Goal: Transaction & Acquisition: Purchase product/service

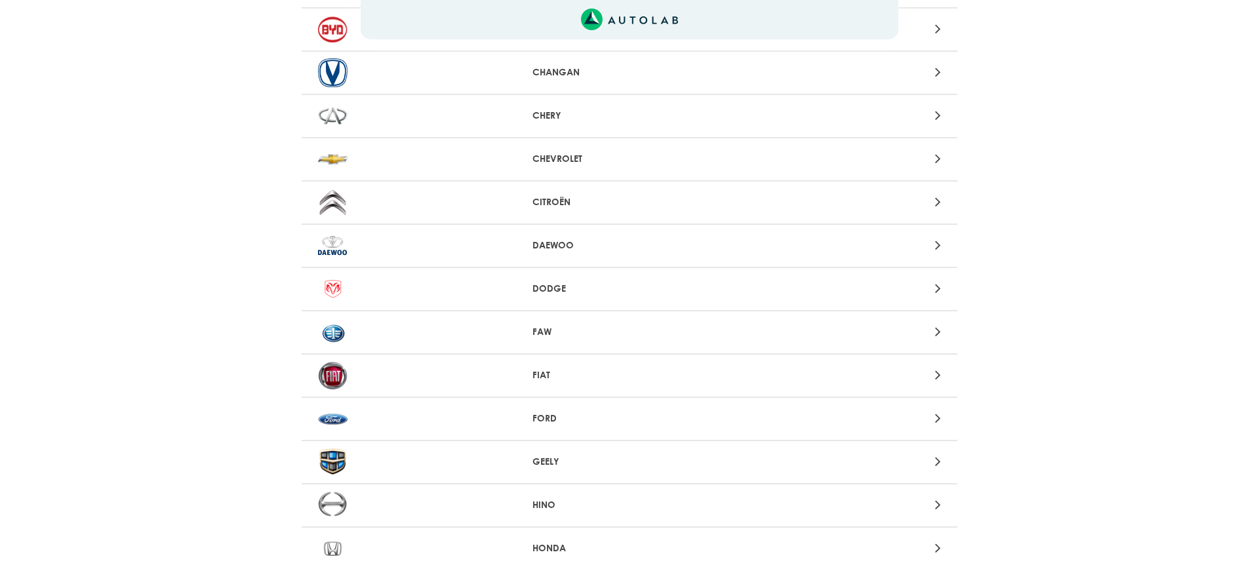
scroll to position [261, 0]
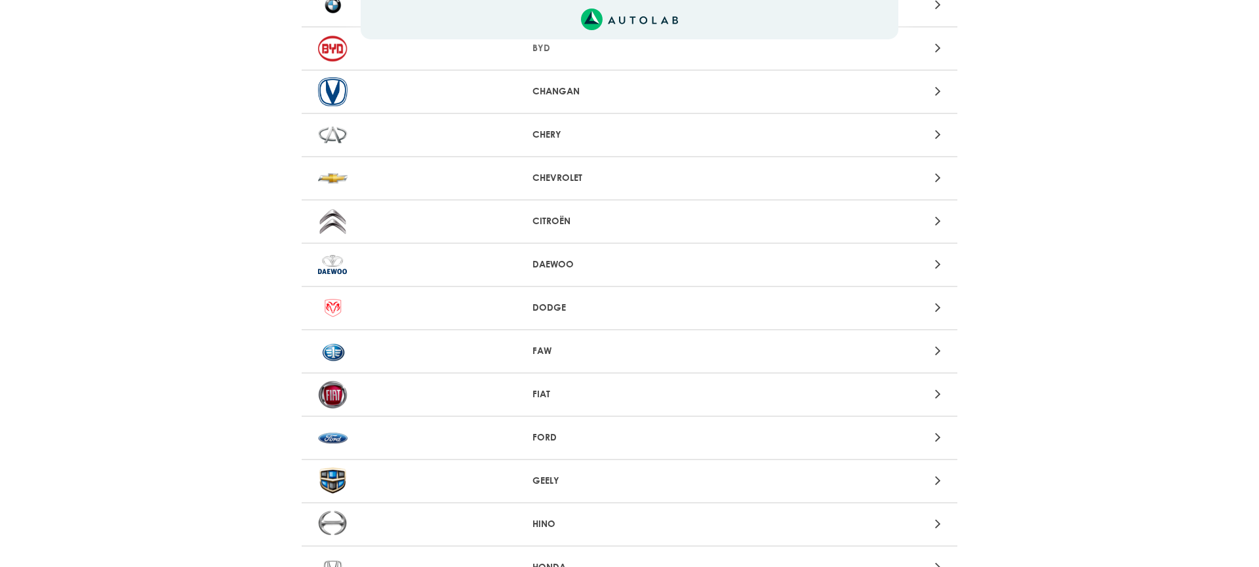
click at [672, 178] on div "Aquí, puedes modificar la ciudad. OK .aex,.bex{fill:none!important;stroke:#50c4…" at bounding box center [629, 22] width 1259 height 567
click at [927, 182] on div at bounding box center [843, 178] width 214 height 18
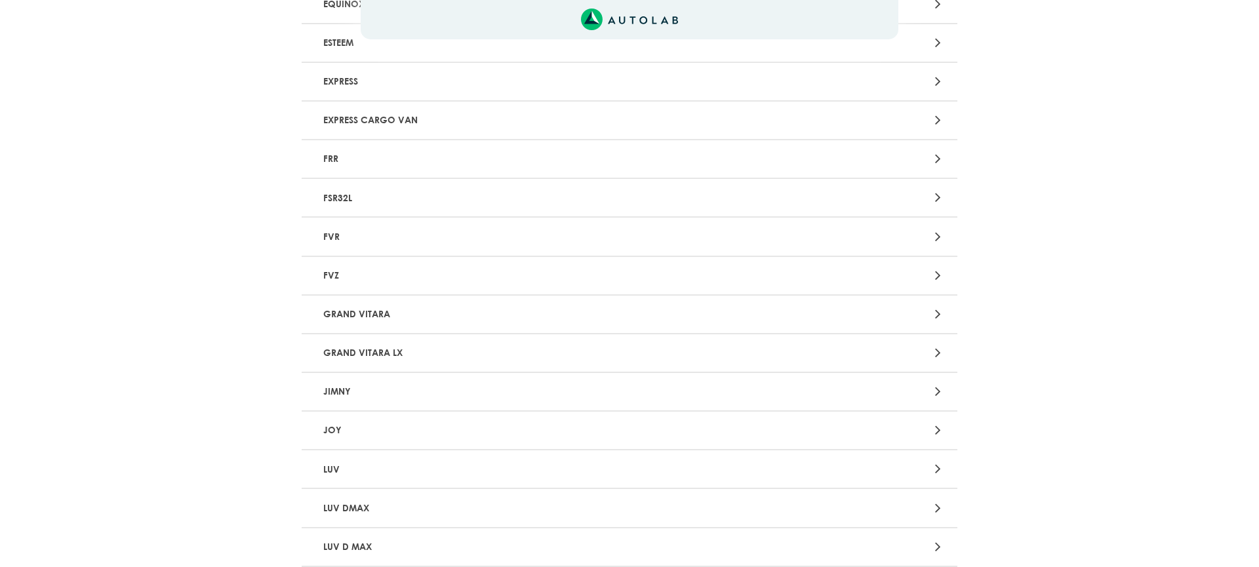
scroll to position [1562, 0]
click at [937, 430] on icon at bounding box center [938, 430] width 6 height 17
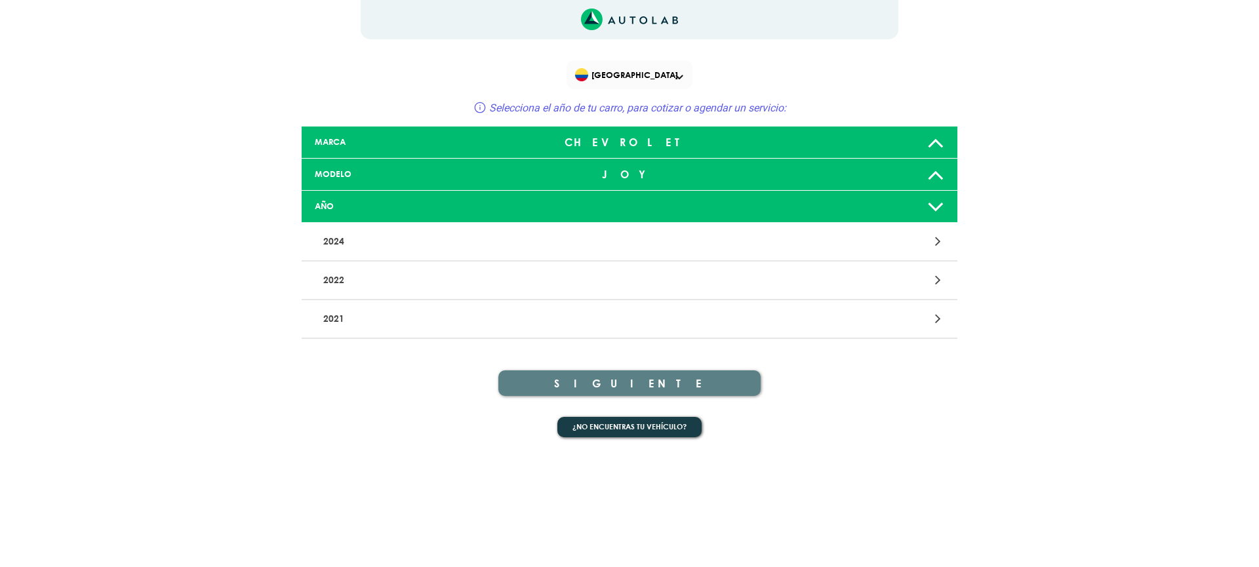
click at [931, 281] on div at bounding box center [843, 281] width 214 height 18
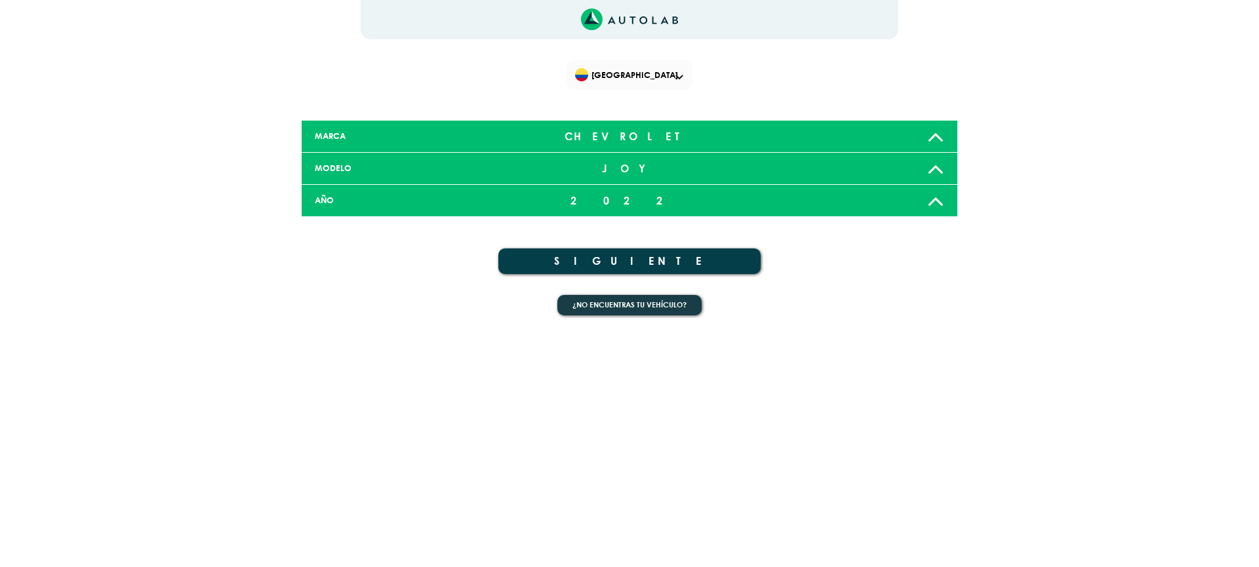
click at [653, 258] on button "SIGUIENTE" at bounding box center [629, 262] width 262 height 26
click at [683, 78] on span "[GEOGRAPHIC_DATA]" at bounding box center [631, 75] width 112 height 18
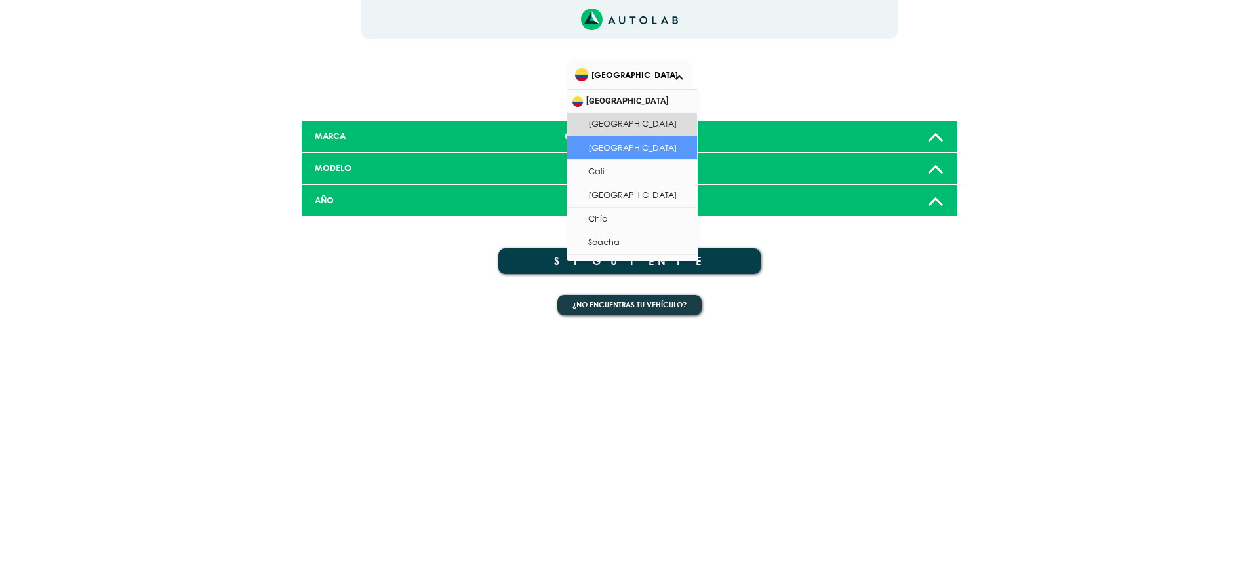
click at [615, 148] on li "[GEOGRAPHIC_DATA]" at bounding box center [632, 148] width 130 height 24
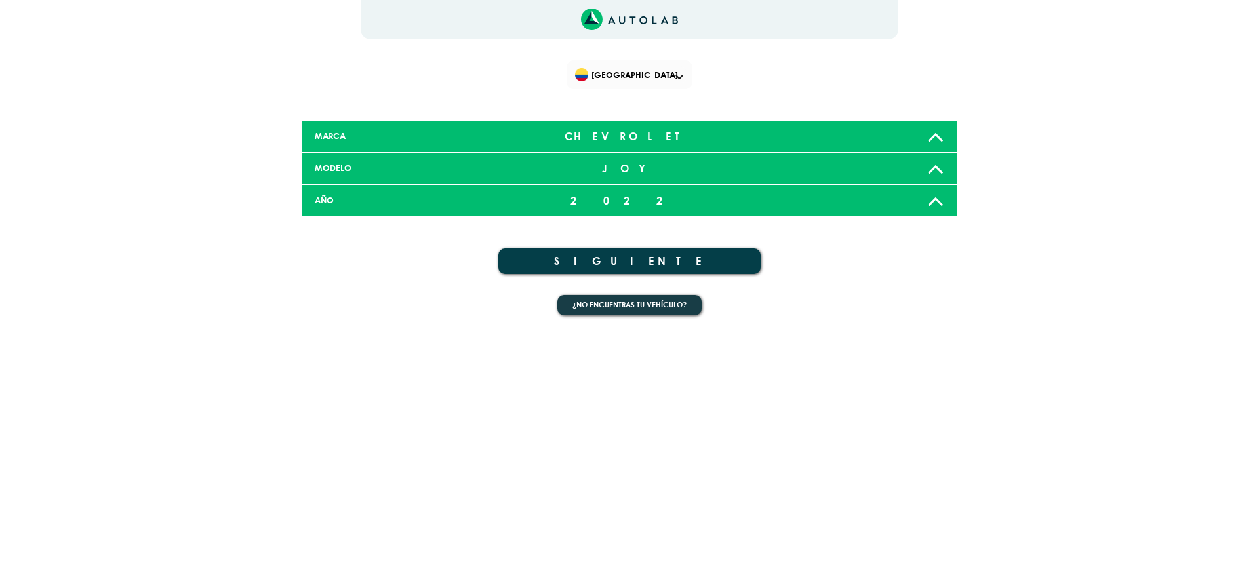
click at [937, 195] on icon at bounding box center [935, 201] width 17 height 26
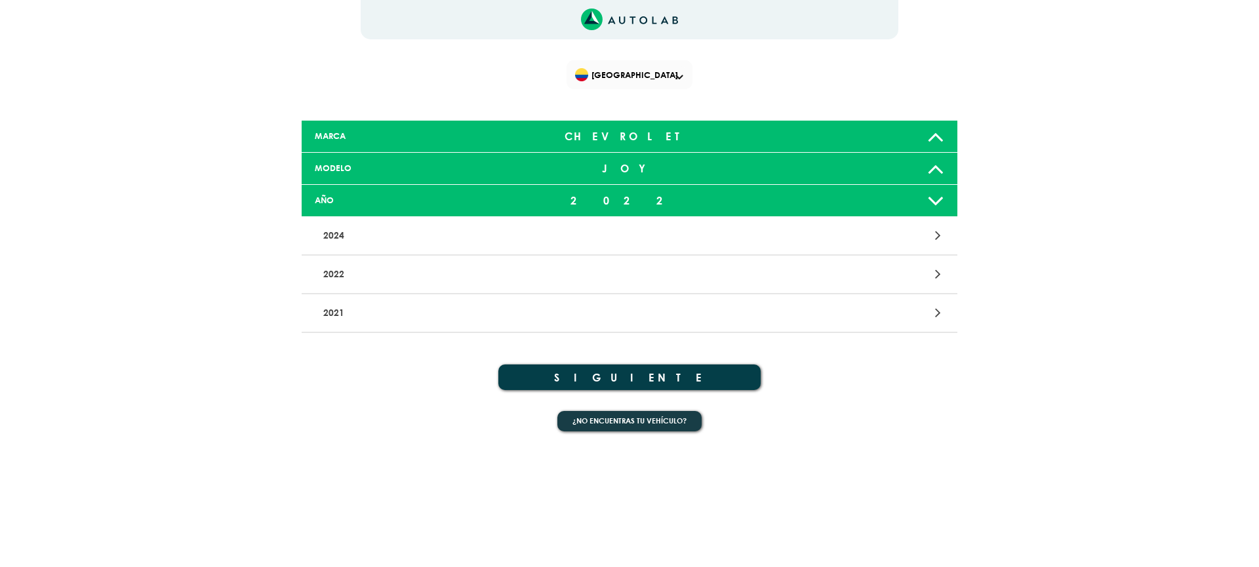
click at [914, 237] on div at bounding box center [843, 236] width 214 height 18
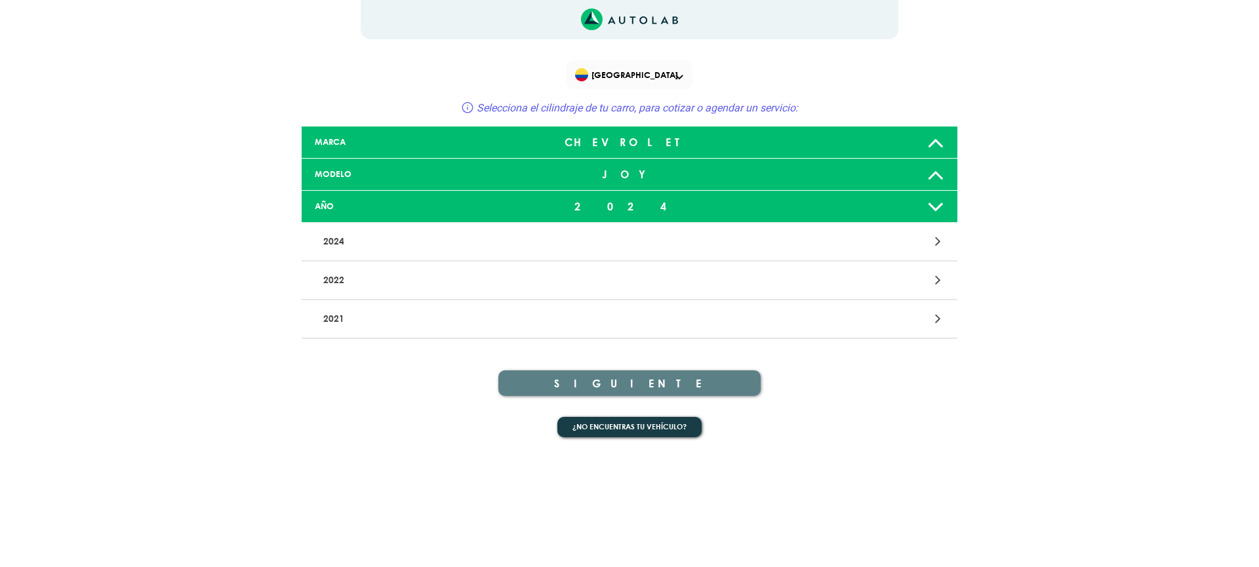
click at [912, 237] on div at bounding box center [843, 242] width 214 height 18
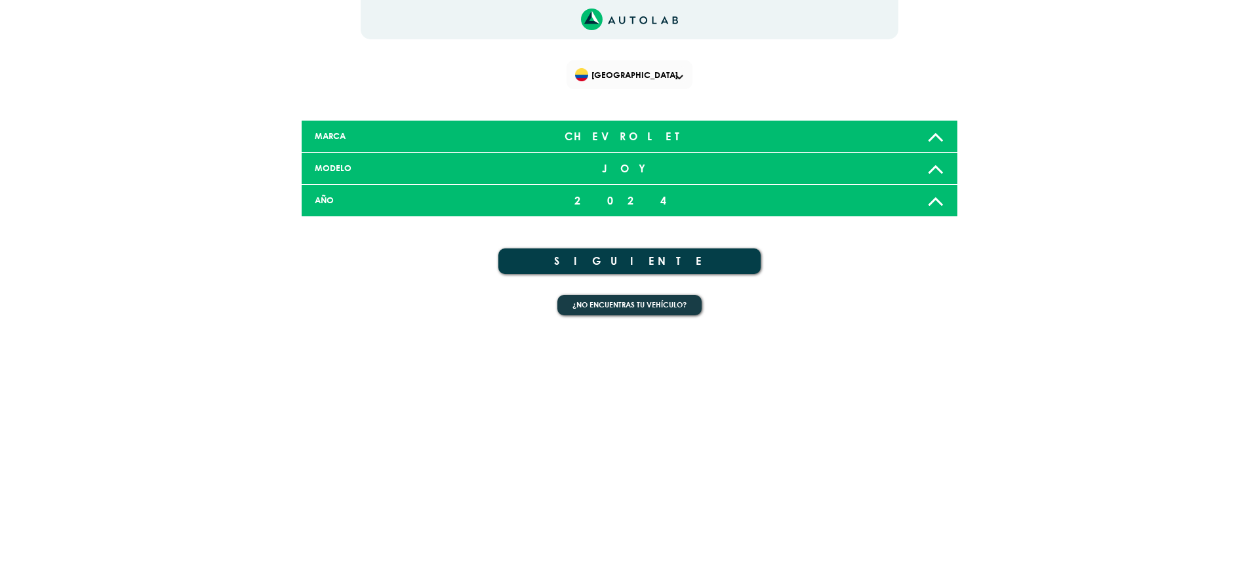
click at [641, 263] on button "SIGUIENTE" at bounding box center [629, 262] width 262 height 26
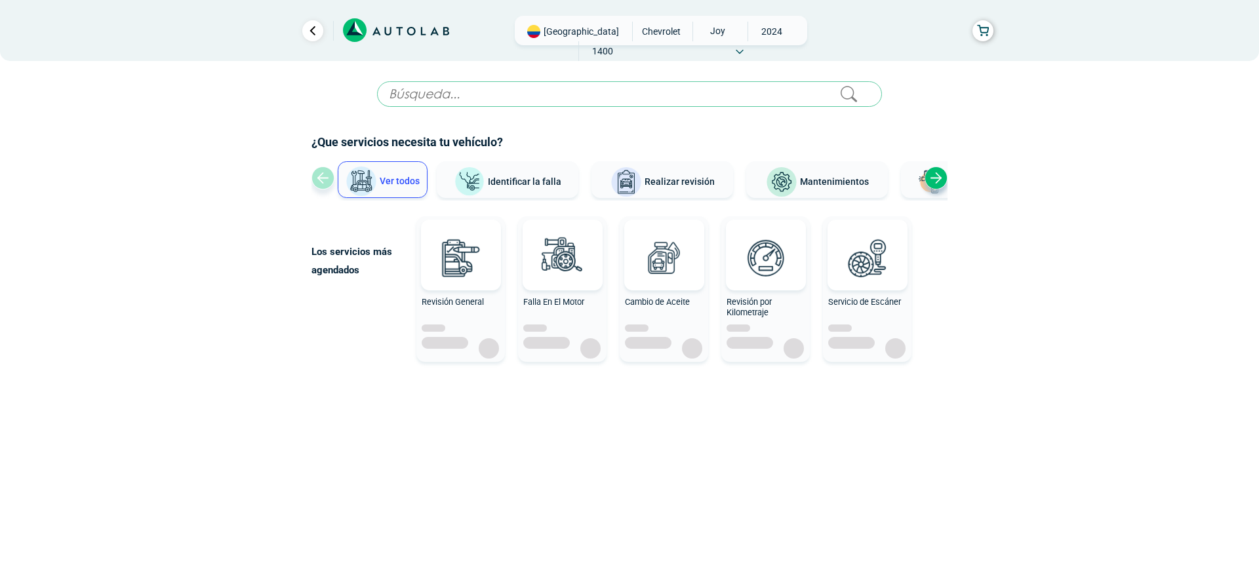
click at [935, 178] on div "Next slide" at bounding box center [936, 178] width 23 height 23
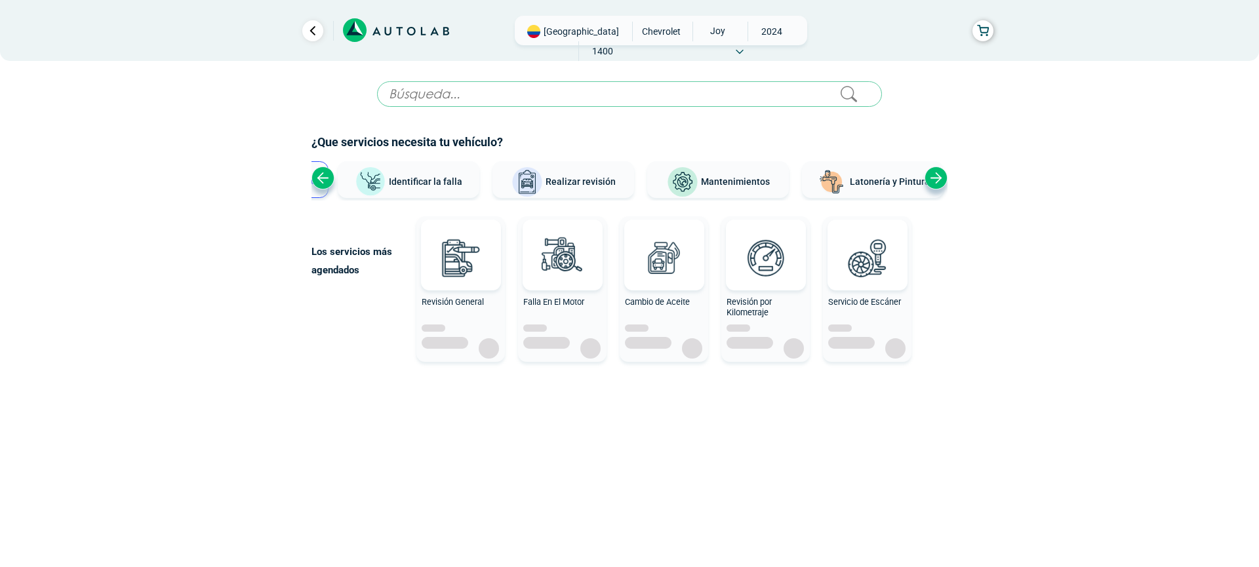
click at [709, 172] on button "Mantenimientos" at bounding box center [718, 179] width 142 height 37
click at [709, 182] on span "Mantenimientos" at bounding box center [735, 181] width 69 height 10
click at [587, 180] on span "Realizar revisión" at bounding box center [581, 181] width 70 height 10
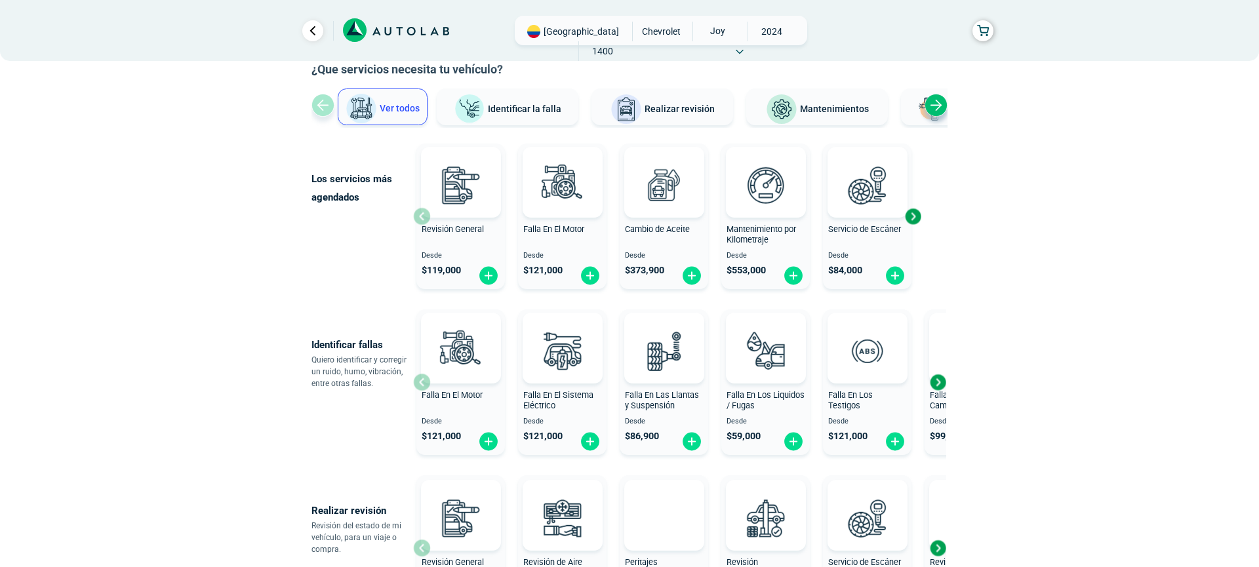
scroll to position [81, 0]
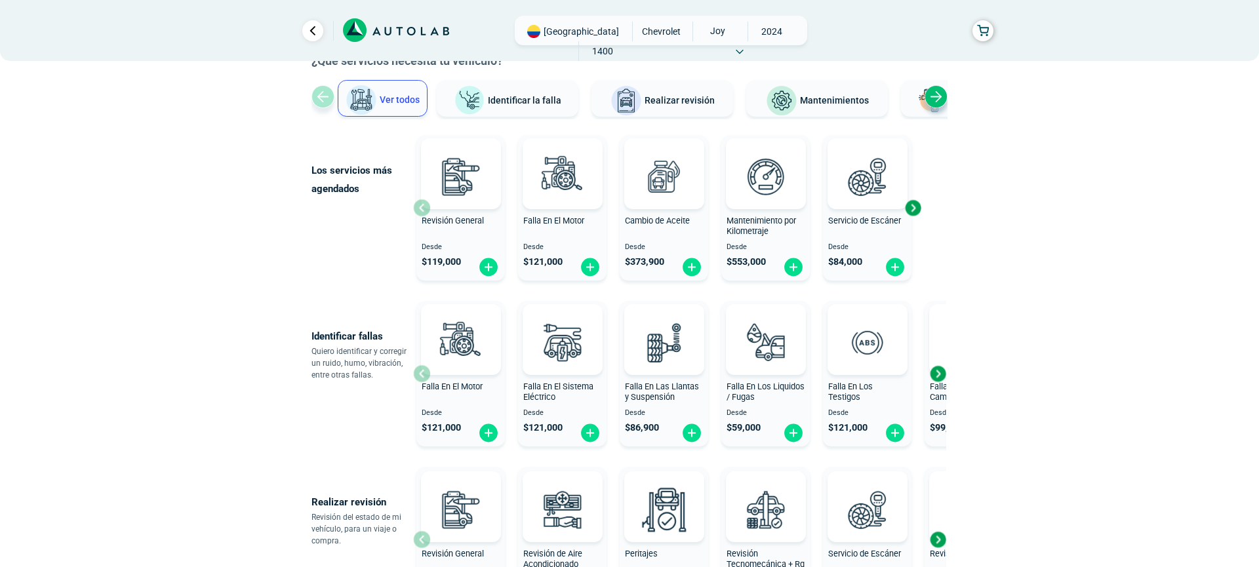
click at [936, 372] on div "Next slide" at bounding box center [938, 374] width 20 height 20
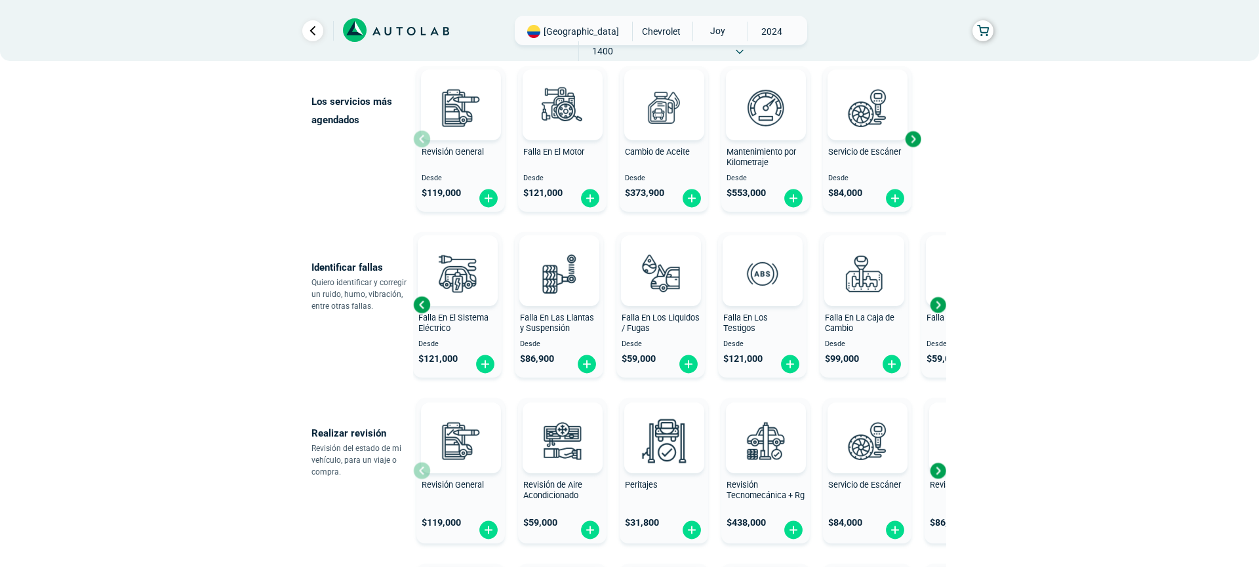
scroll to position [151, 0]
click at [944, 473] on div "Next slide" at bounding box center [938, 470] width 20 height 20
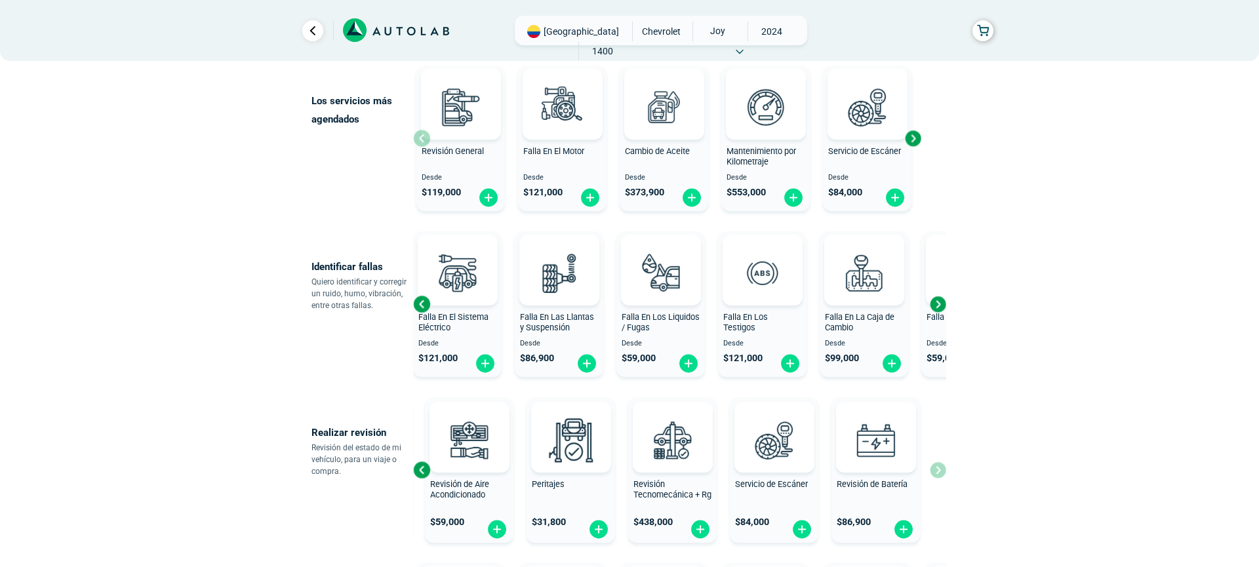
click at [944, 473] on div "Revisión General $ 119,000 Revisión de Aire Acondicionado $ 59,000 Peritajes $ …" at bounding box center [679, 470] width 533 height 156
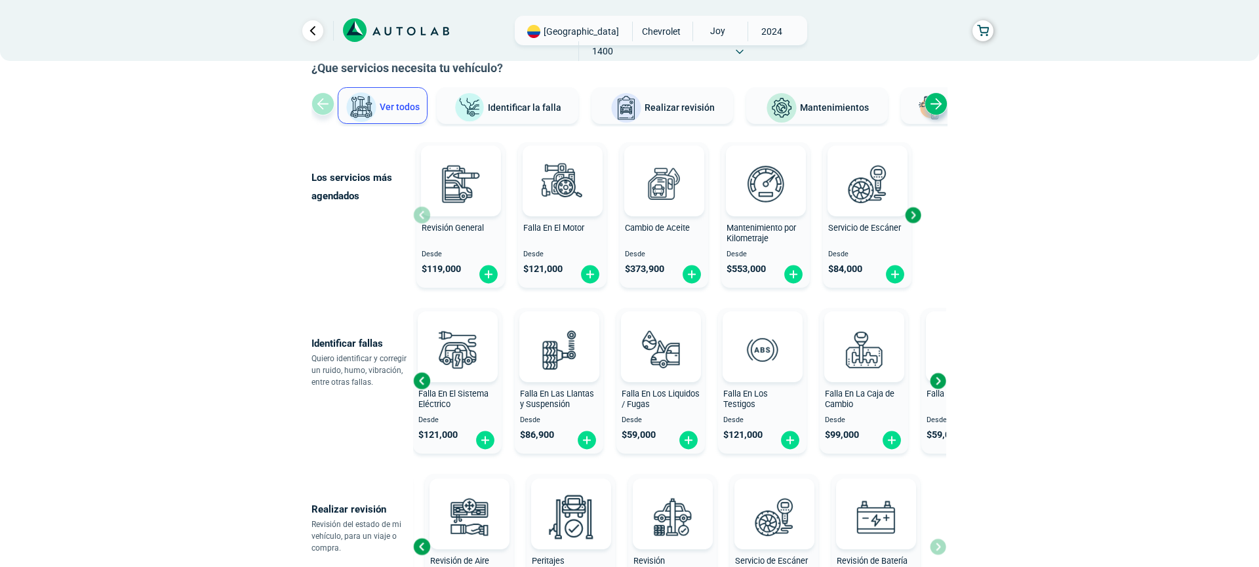
scroll to position [22, 0]
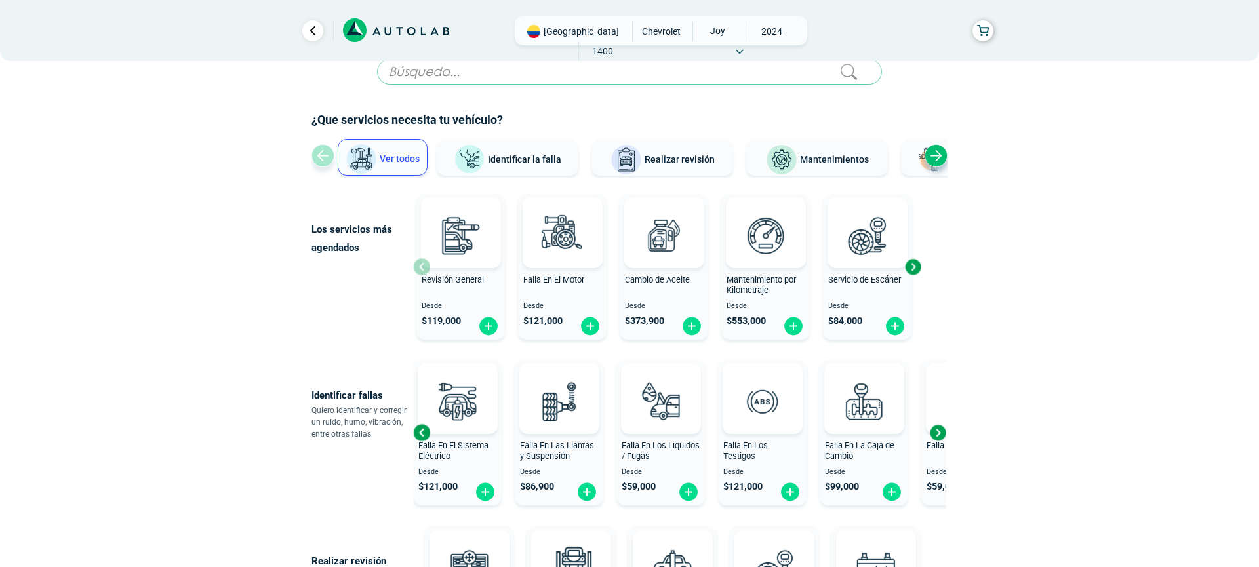
click at [912, 267] on div "Next slide" at bounding box center [913, 267] width 20 height 20
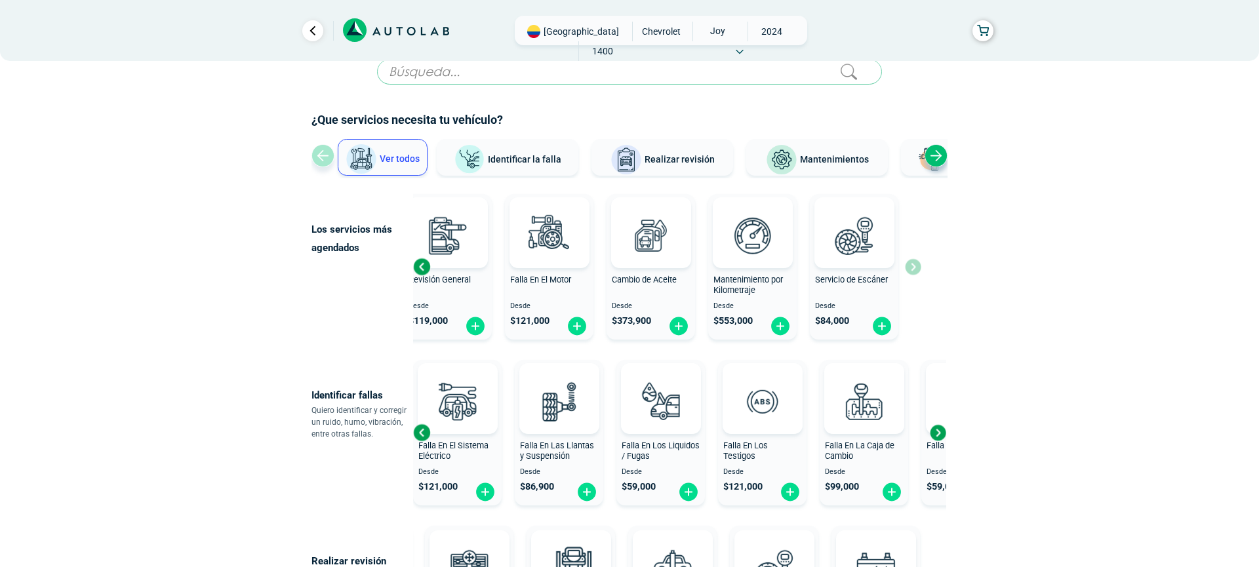
click at [912, 267] on div "Revisión General Desde $ 119,000 Falla En El Motor Desde $ 121,000 Cambio de Ac…" at bounding box center [667, 267] width 508 height 156
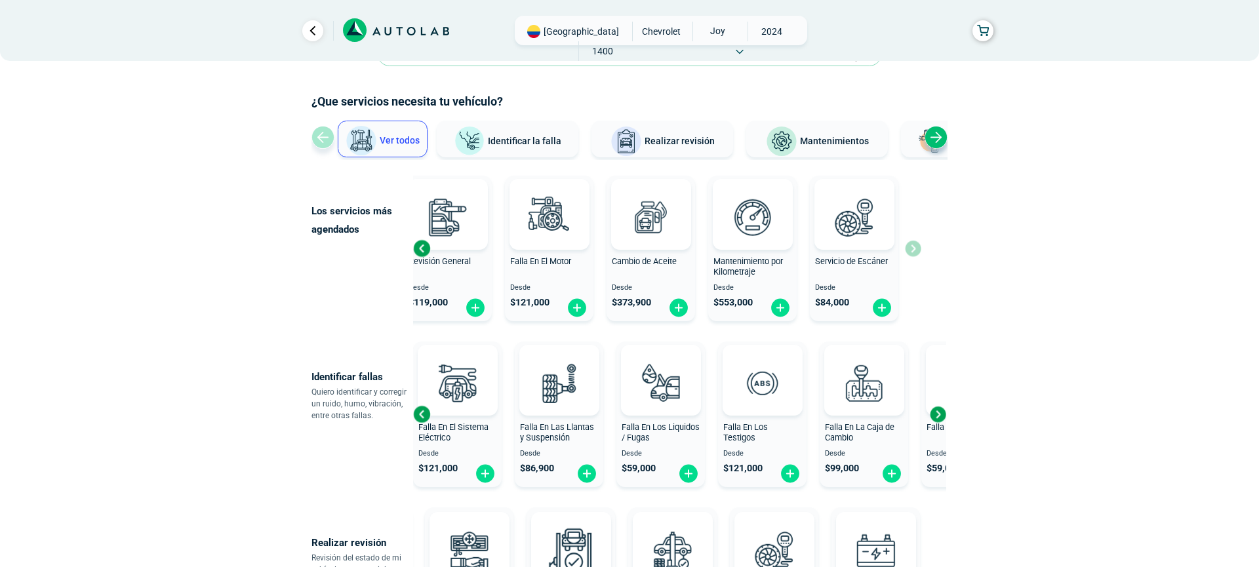
scroll to position [49, 0]
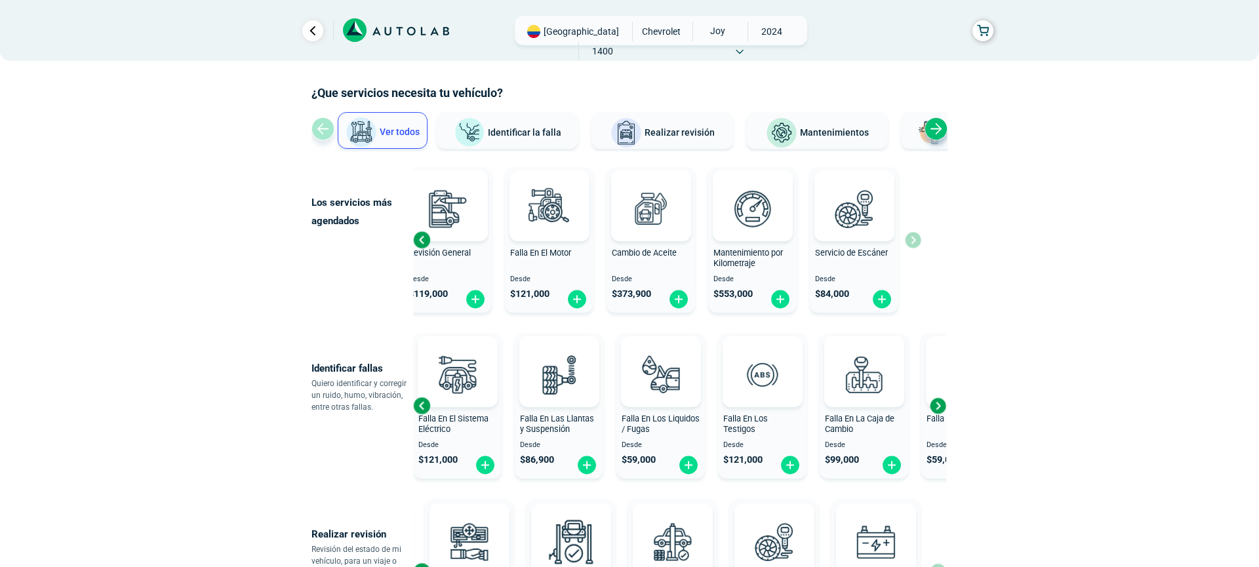
click at [797, 134] on img at bounding box center [781, 132] width 31 height 31
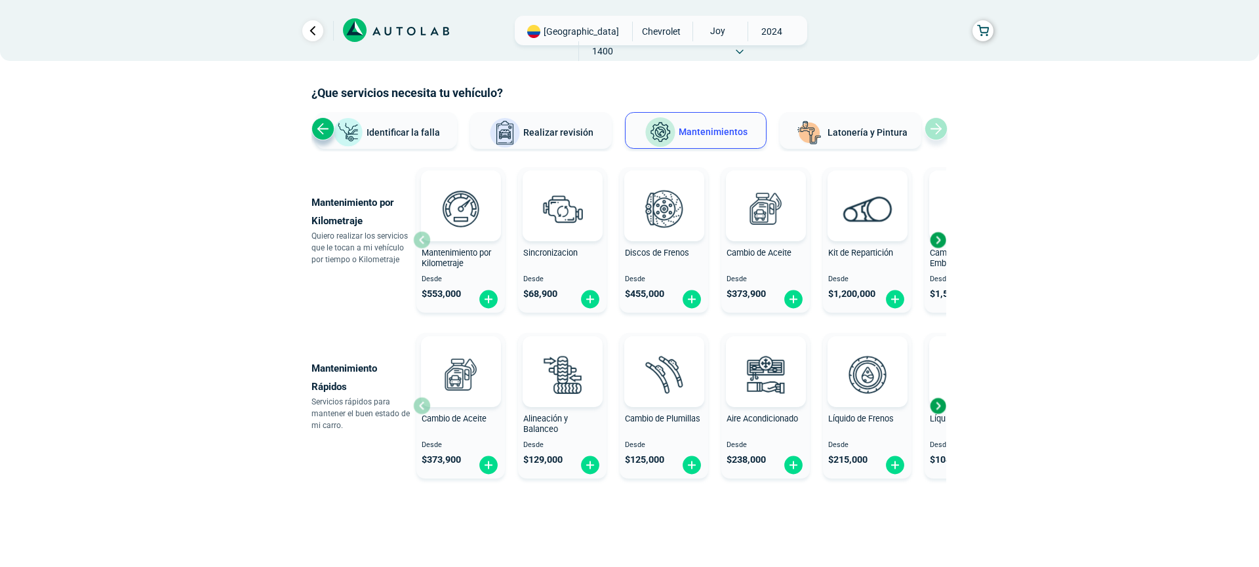
click at [939, 243] on div "Next slide" at bounding box center [938, 240] width 20 height 20
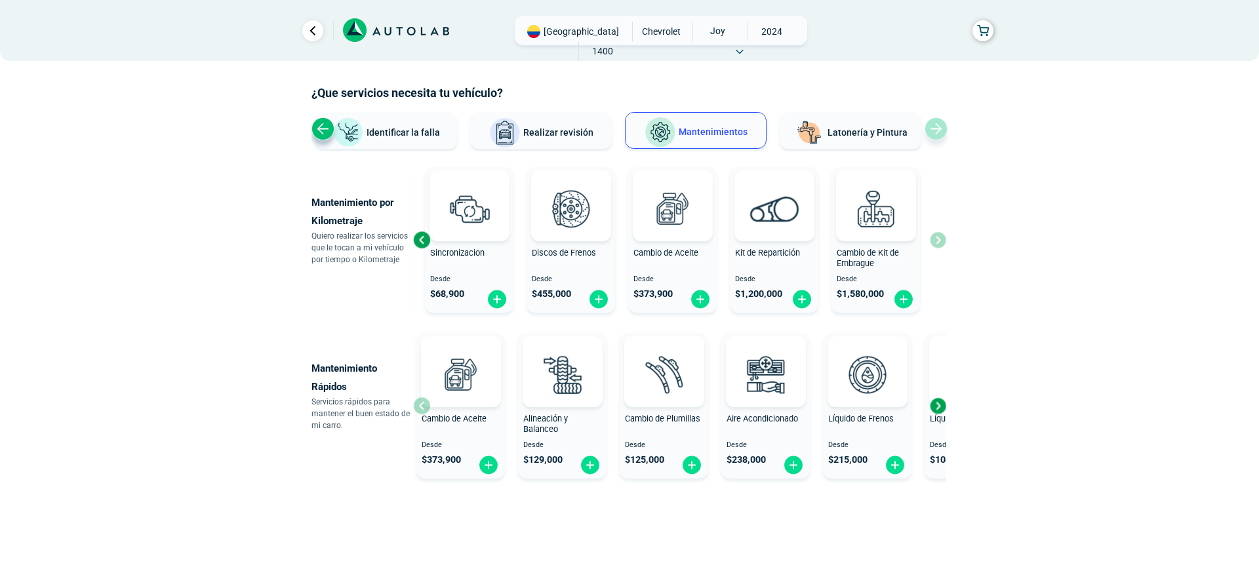
click at [939, 243] on div "Mantenimiento por Kilometraje Desde $ 553,000 Sincronizacion Desde $ 68,900 Dis…" at bounding box center [679, 240] width 533 height 156
click at [934, 405] on div "Next slide" at bounding box center [938, 406] width 20 height 20
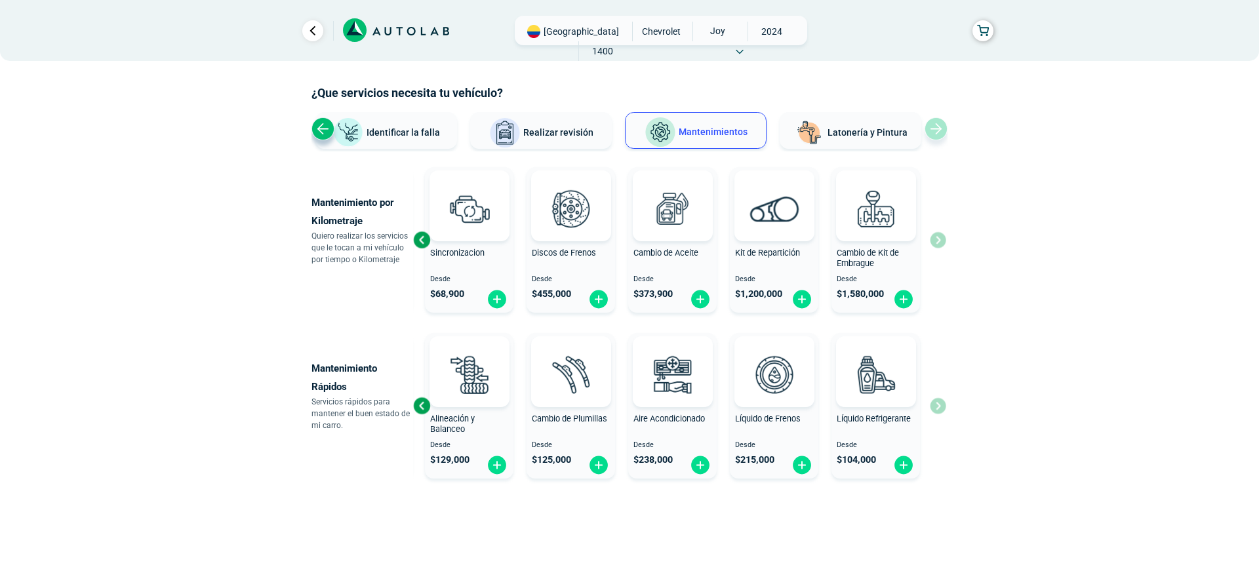
click at [934, 405] on div "Cambio de Aceite Desde $ 373,900 Alineación y Balanceo Desde $ 129,000 Cambio d…" at bounding box center [679, 406] width 533 height 156
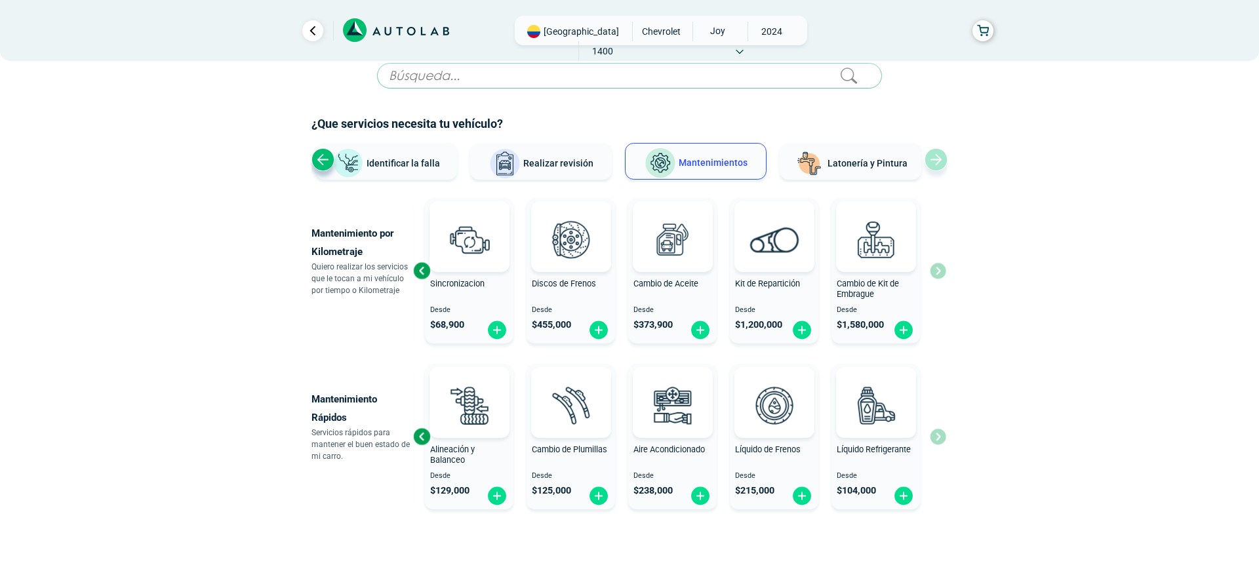
scroll to position [0, 0]
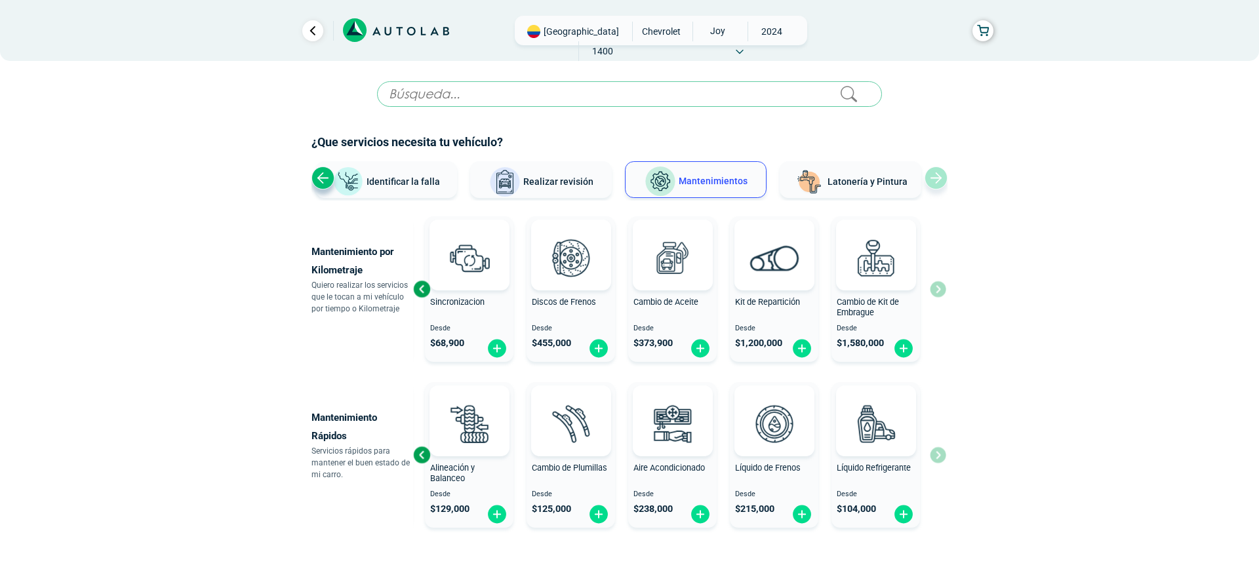
click at [541, 100] on input "text" at bounding box center [629, 94] width 505 height 26
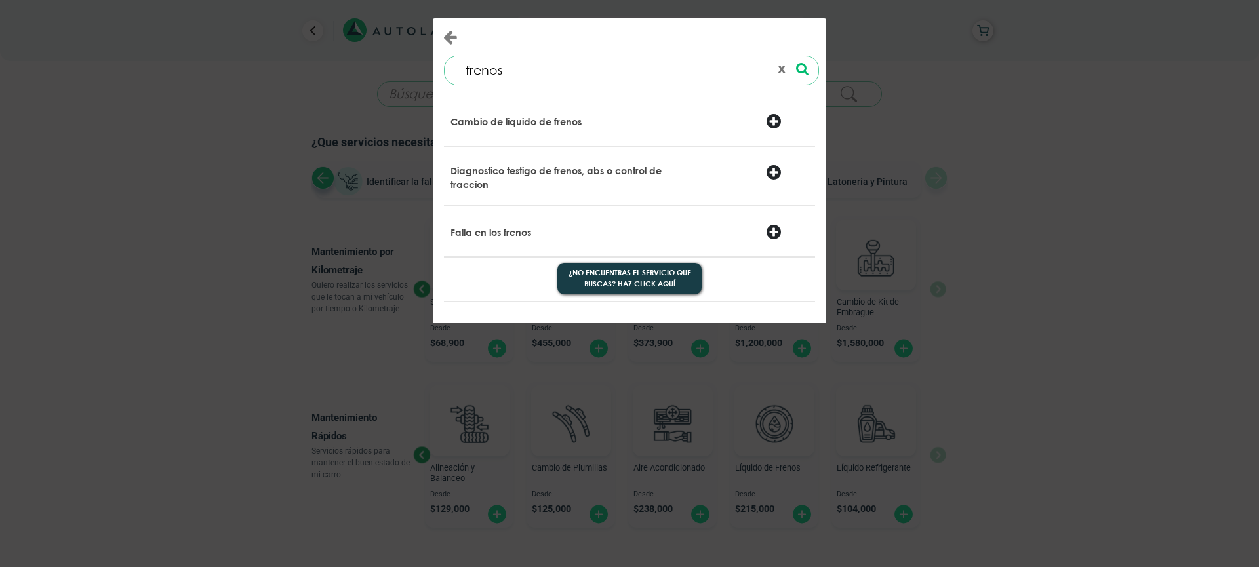
click at [775, 233] on div at bounding box center [787, 233] width 63 height 18
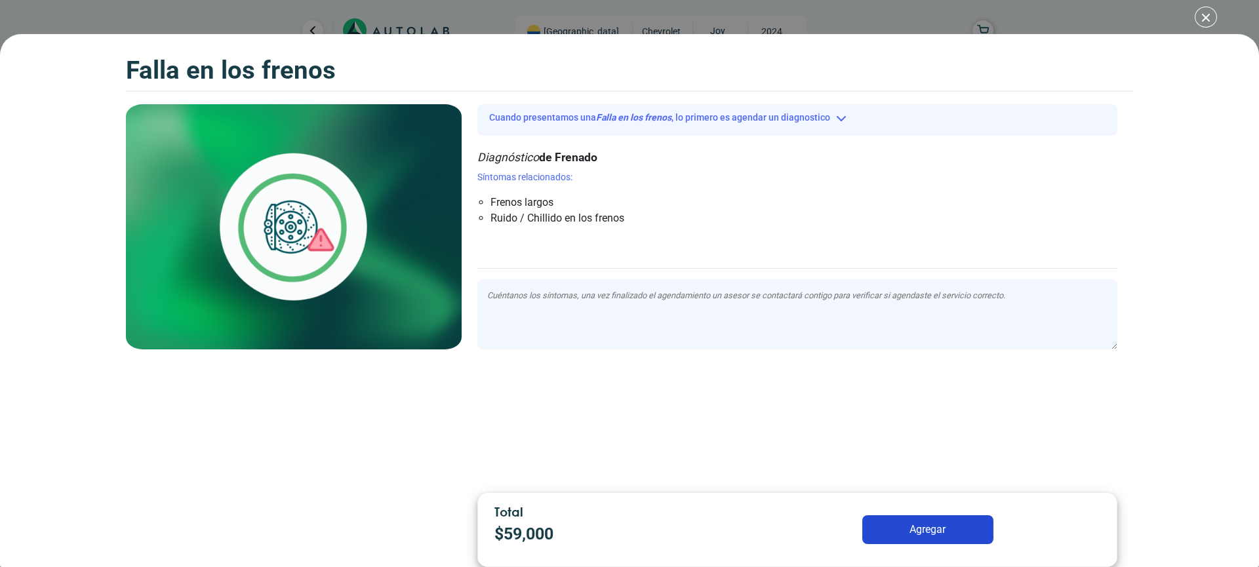
scroll to position [18, 0]
click at [1204, 18] on div "Falla en los frenos Falla en los frenos" at bounding box center [629, 283] width 1259 height 567
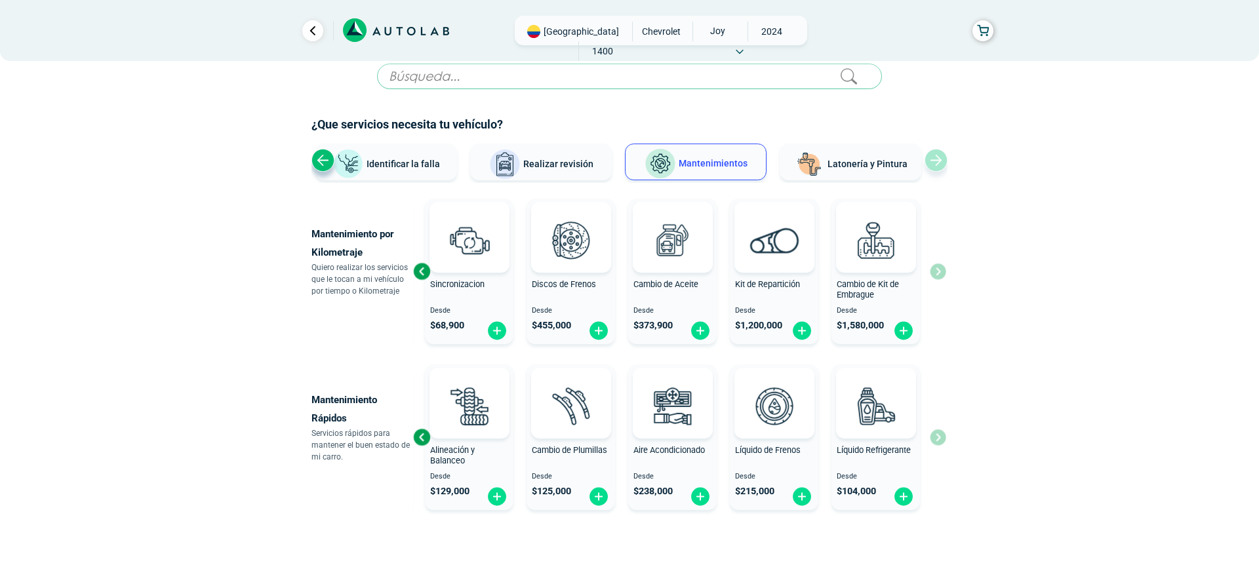
click at [584, 74] on input "text" at bounding box center [629, 77] width 505 height 26
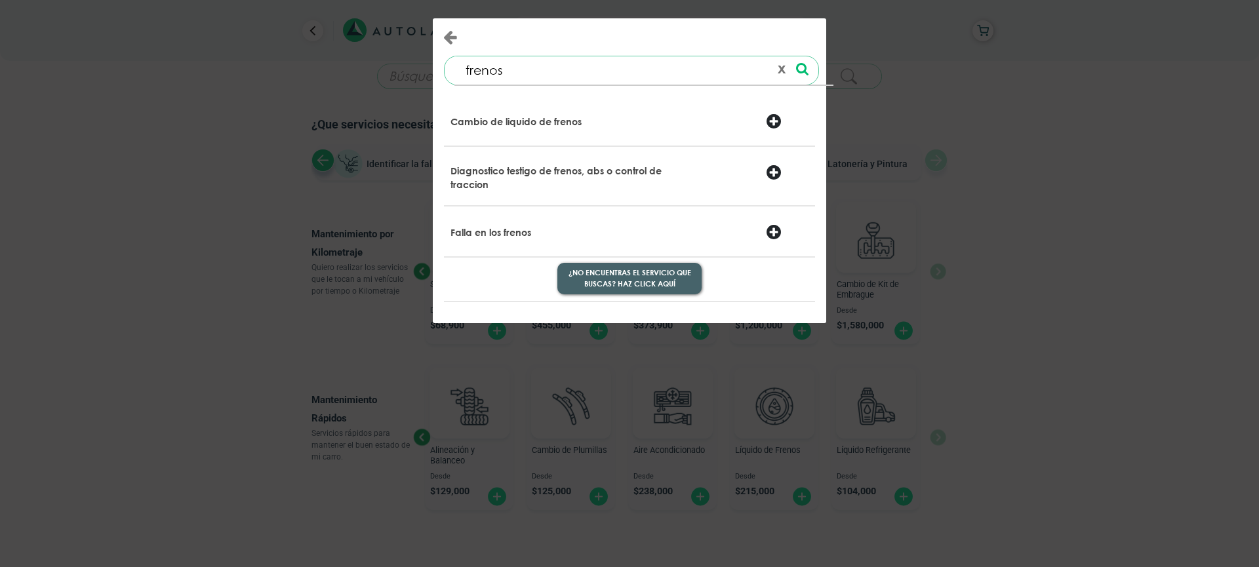
click at [635, 283] on button "¿No encuentras el servicio que buscas? Haz click aquí" at bounding box center [629, 278] width 144 height 31
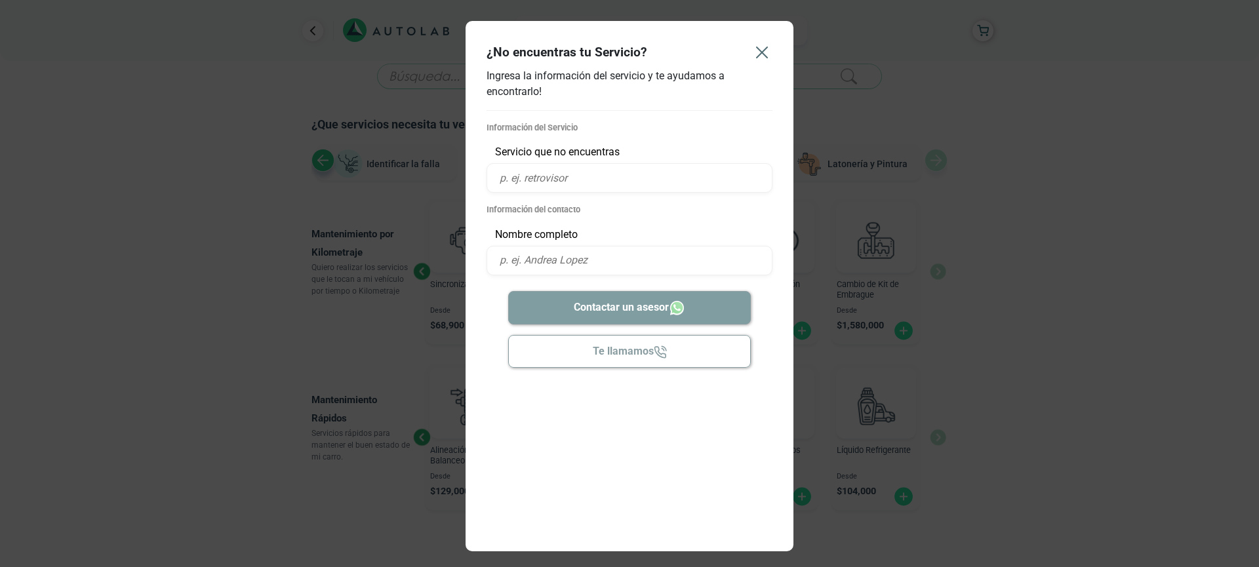
click at [755, 52] on icon "Close" at bounding box center [762, 52] width 21 height 21
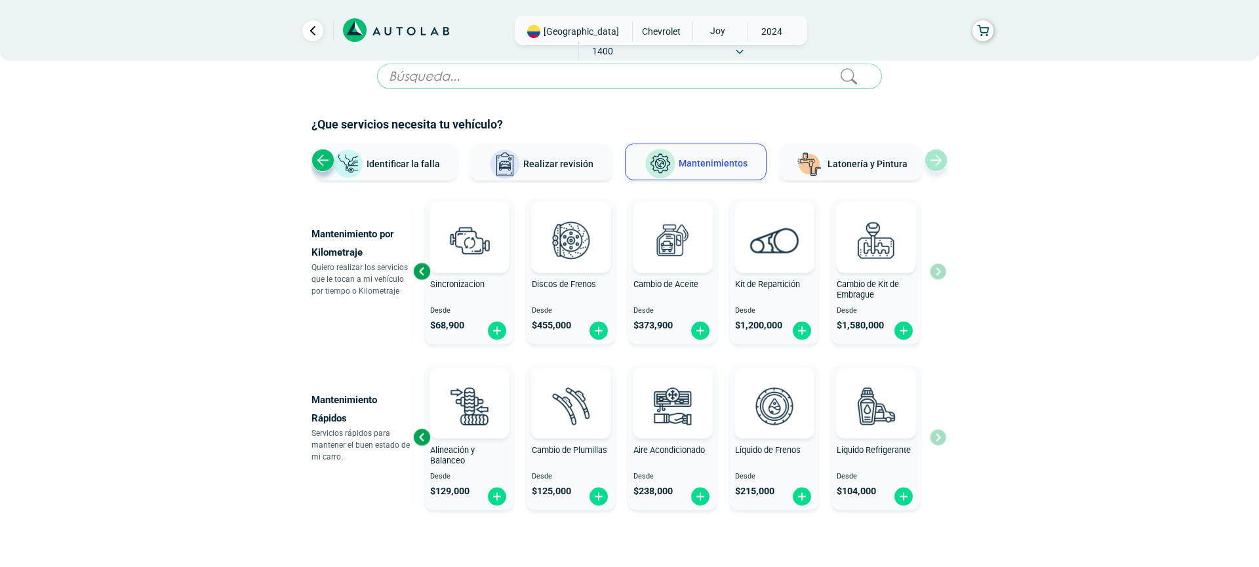
click at [571, 162] on span "Realizar revisión" at bounding box center [558, 164] width 70 height 10
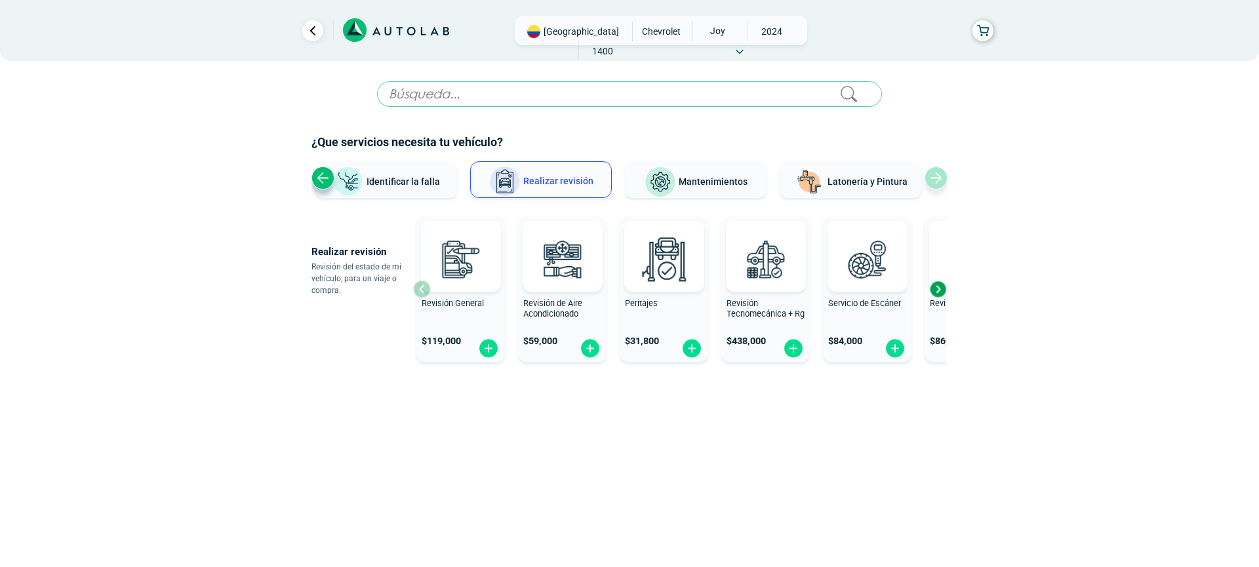
click at [940, 287] on div "Next slide" at bounding box center [938, 289] width 20 height 20
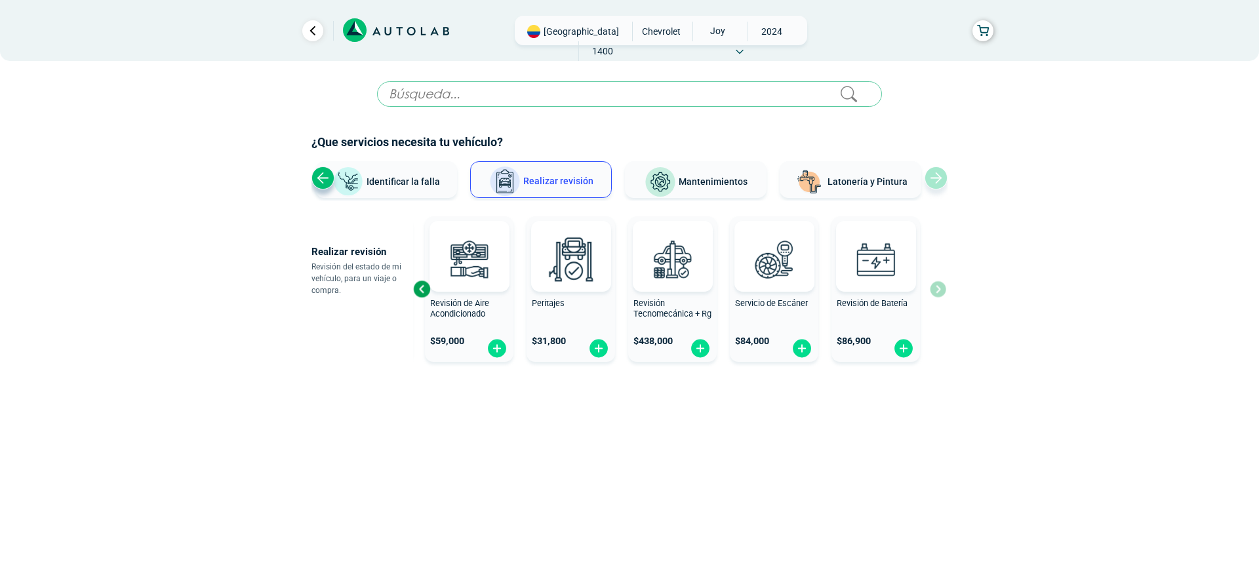
click at [733, 176] on span "Mantenimientos" at bounding box center [713, 181] width 69 height 10
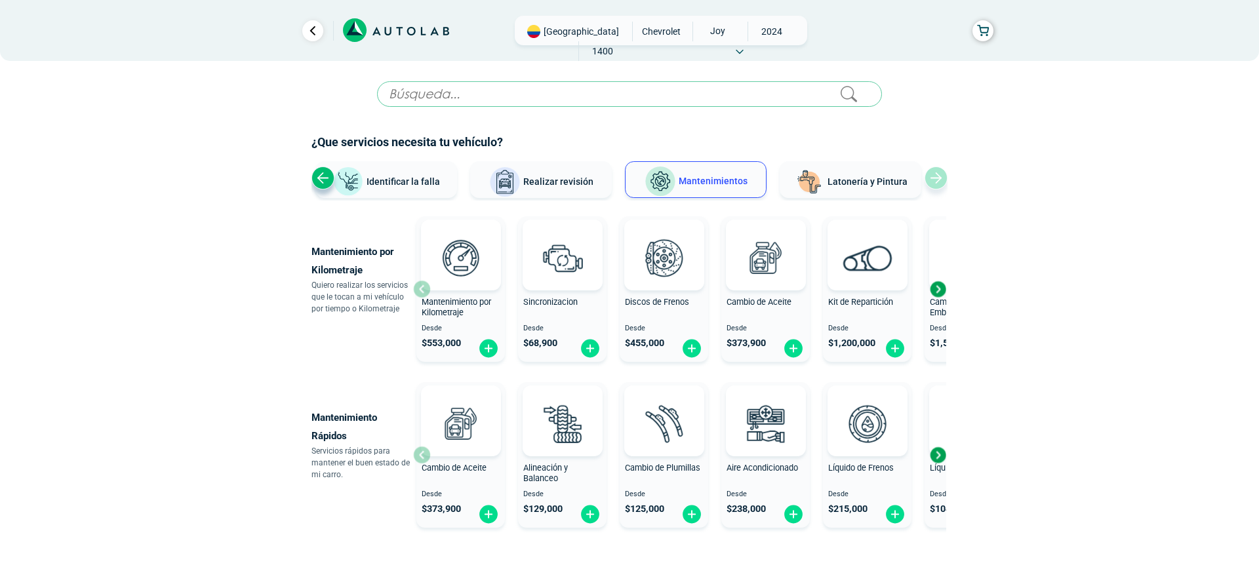
click at [557, 97] on input "text" at bounding box center [629, 94] width 505 height 26
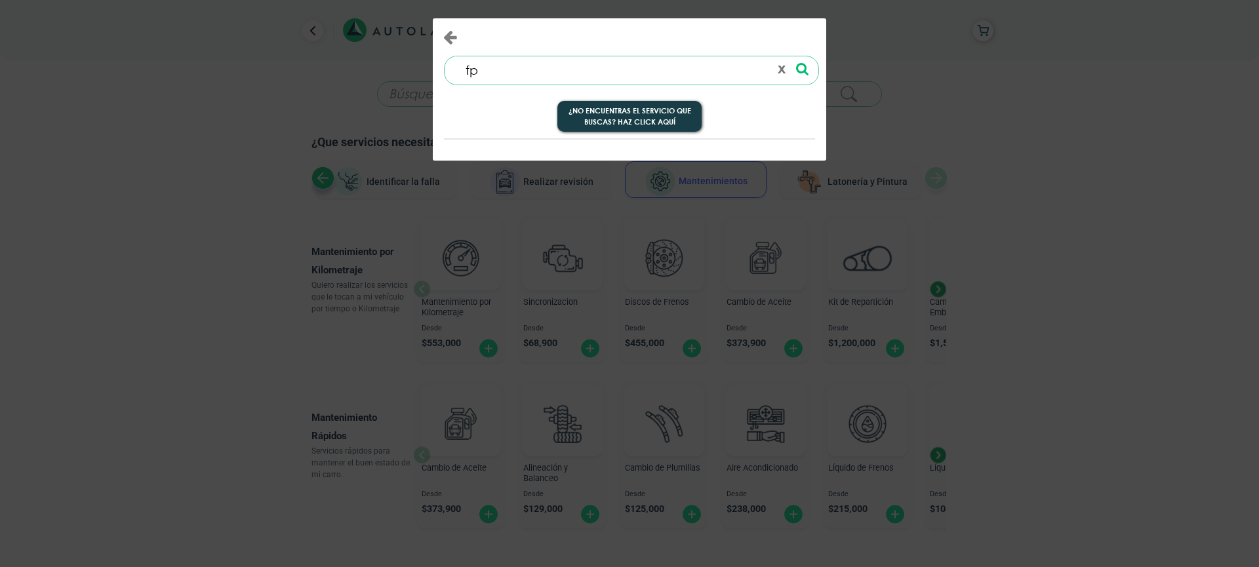
type input "f"
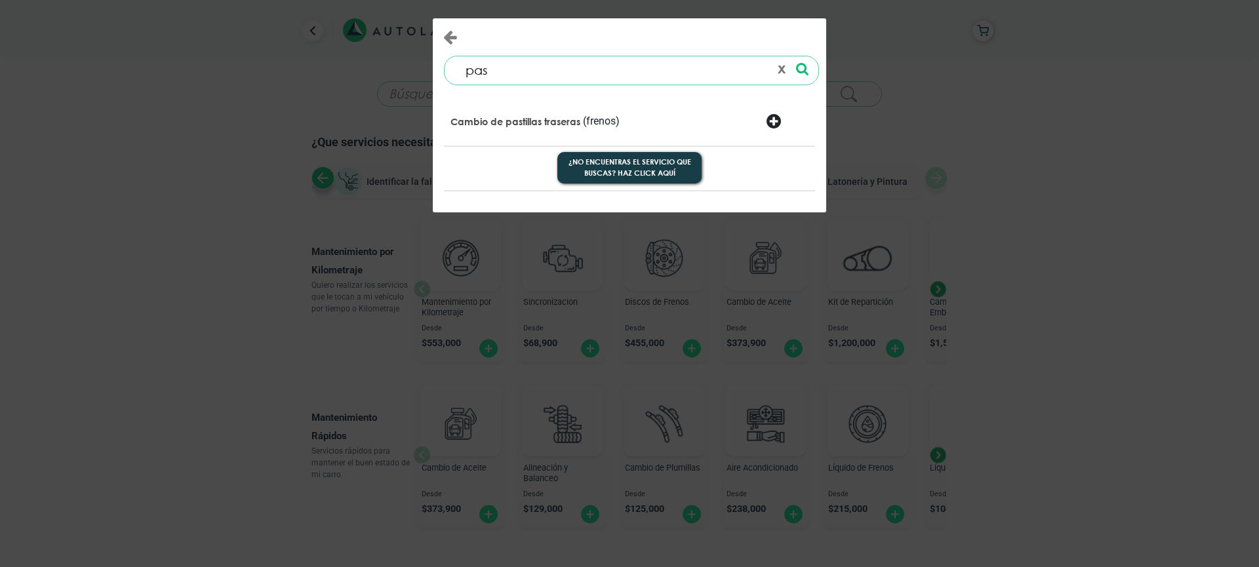
type input "pas"
click at [516, 123] on p "Cambio de pastillas traseras" at bounding box center [516, 121] width 130 height 13
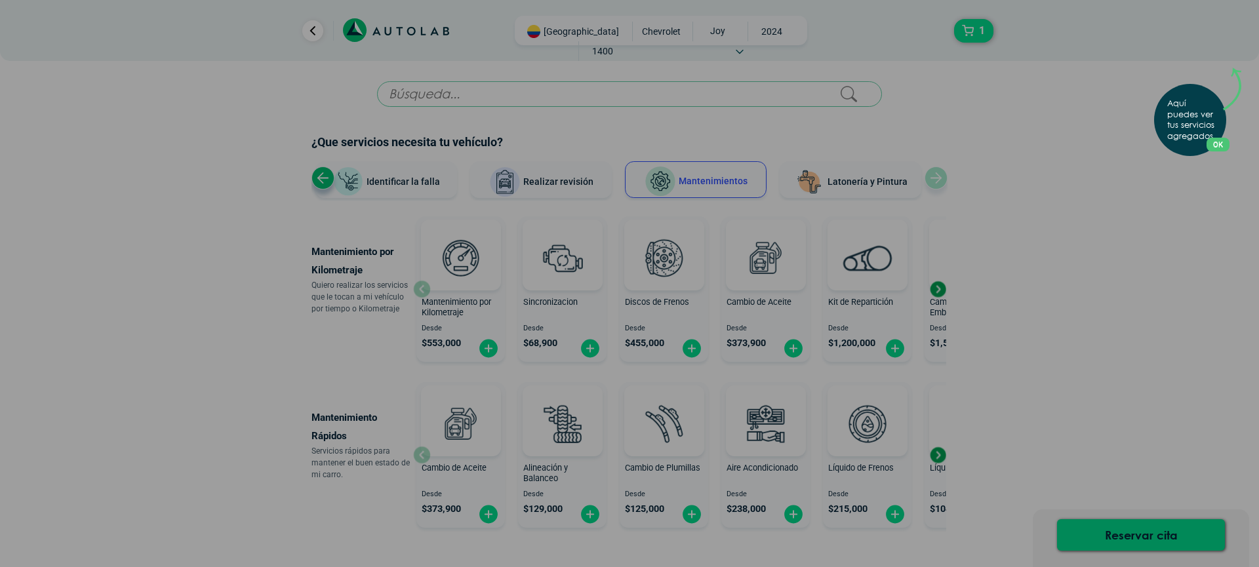
click at [1182, 133] on p "Aquí puedes ver tus servicios agregados." at bounding box center [1193, 120] width 52 height 44
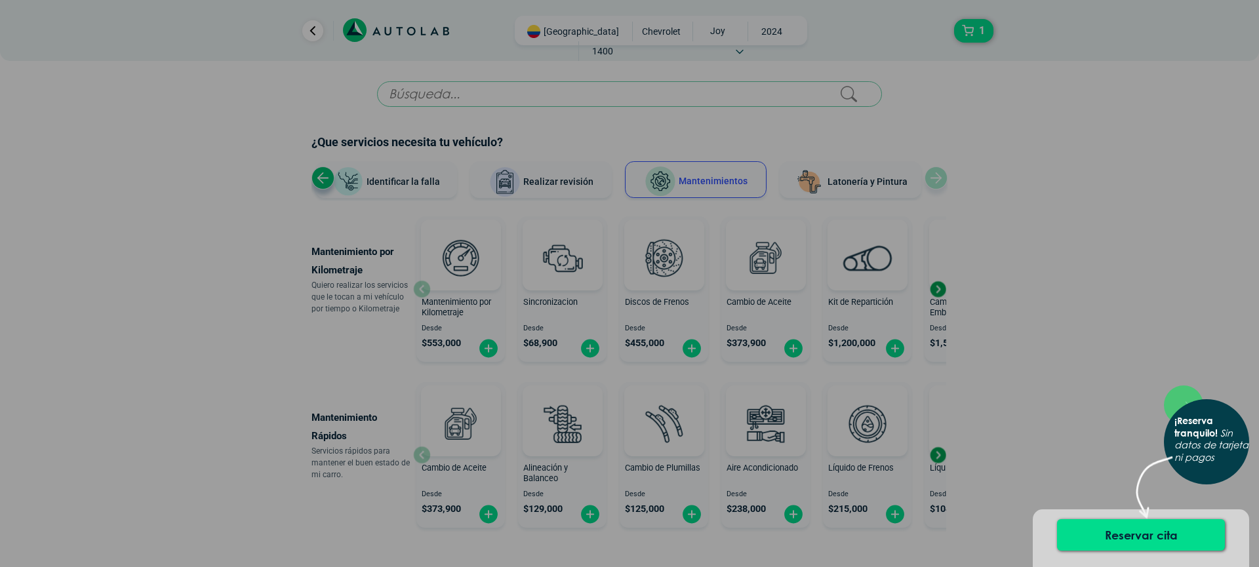
click at [1207, 437] on b "¡Reserva tranquilo!" at bounding box center [1196, 427] width 43 height 24
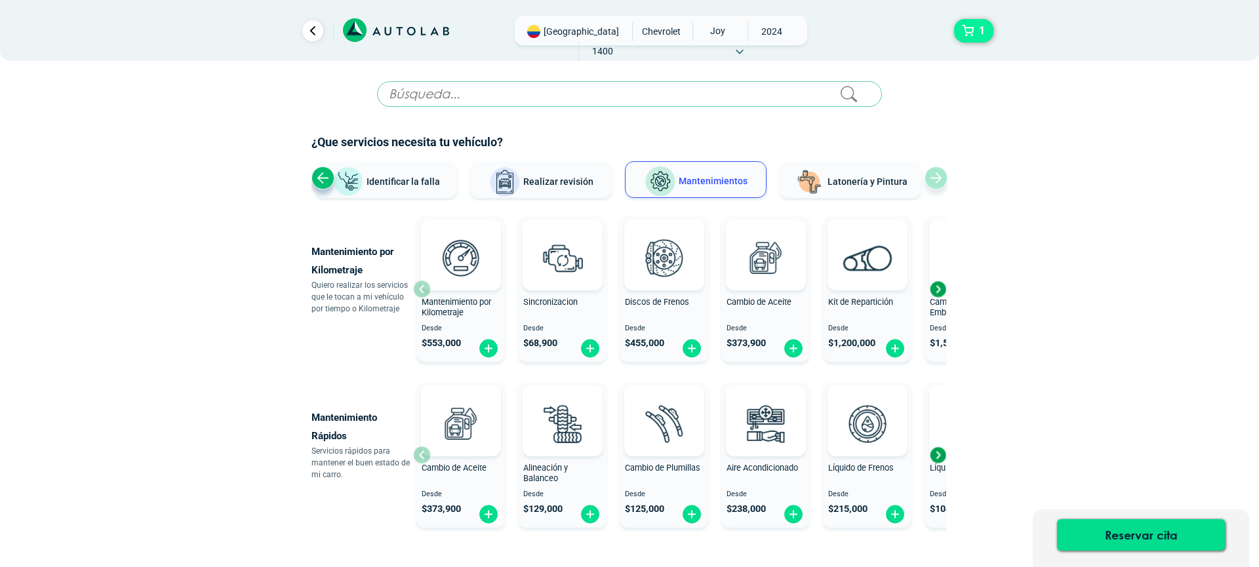
click at [958, 36] on button "1" at bounding box center [973, 31] width 39 height 24
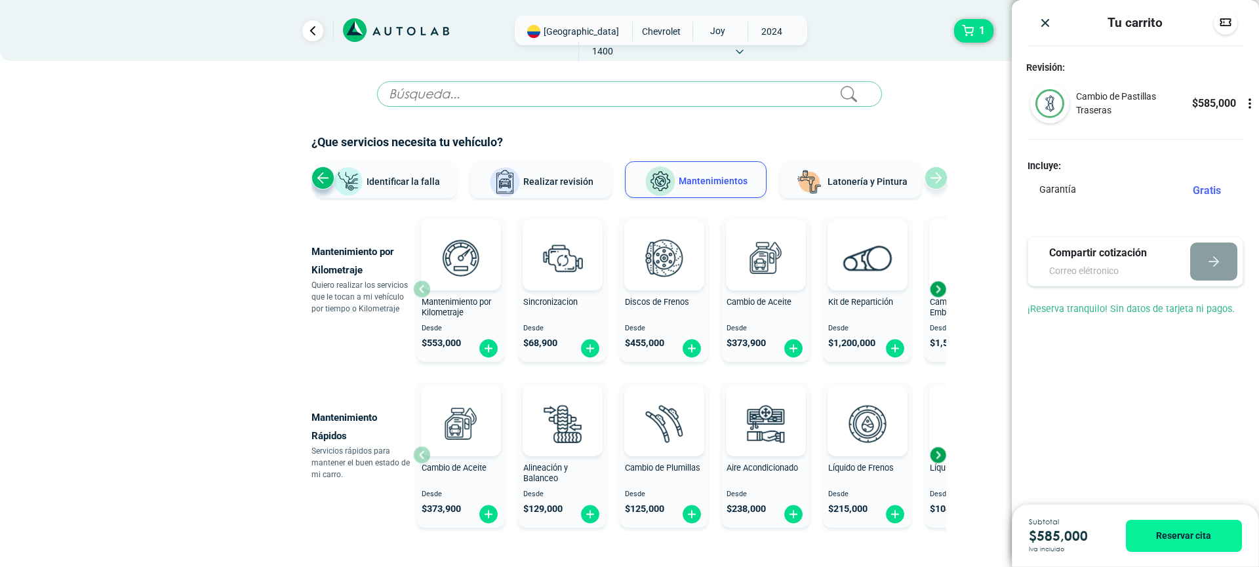
click at [1047, 25] on img "Close" at bounding box center [1045, 22] width 13 height 13
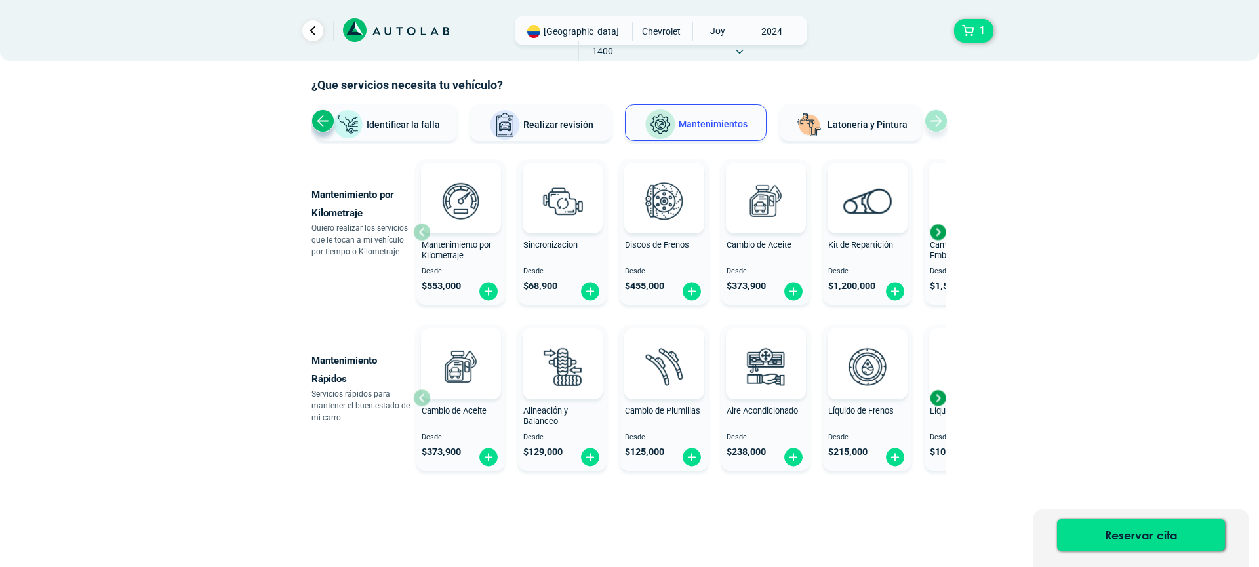
scroll to position [81, 0]
